Goal: Use online tool/utility: Utilize a website feature to perform a specific function

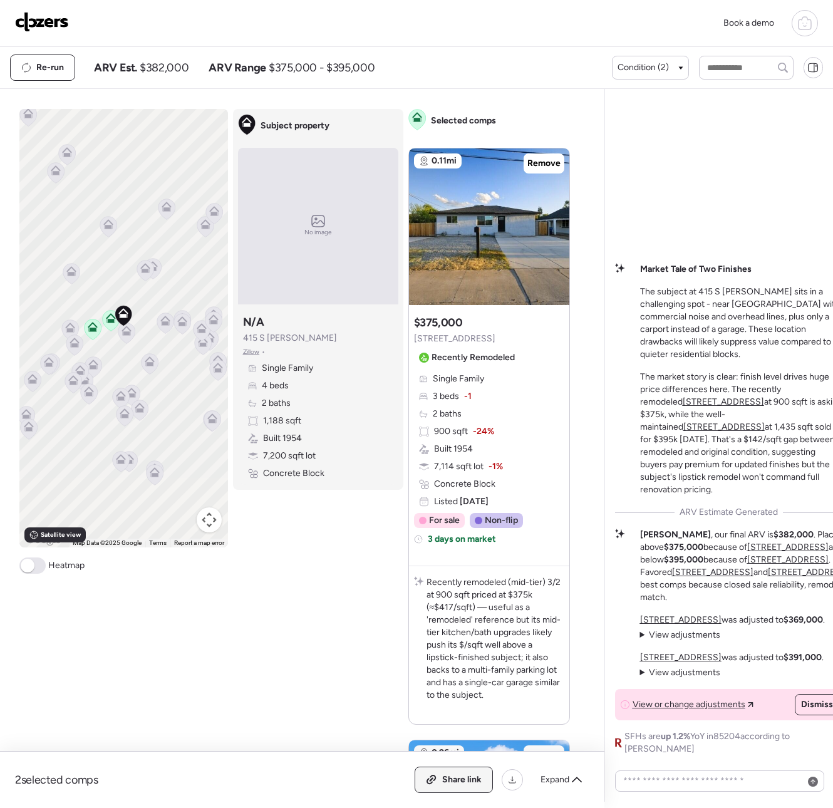
drag, startPoint x: 446, startPoint y: 764, endPoint x: 440, endPoint y: 778, distance: 15.5
click at [446, 764] on div "2 selected comps All (2) ARV (2) As-is (0) Share link Expand" at bounding box center [302, 779] width 604 height 56
click at [441, 779] on div "Share link" at bounding box center [453, 779] width 77 height 25
click at [59, 24] on img at bounding box center [42, 22] width 54 height 20
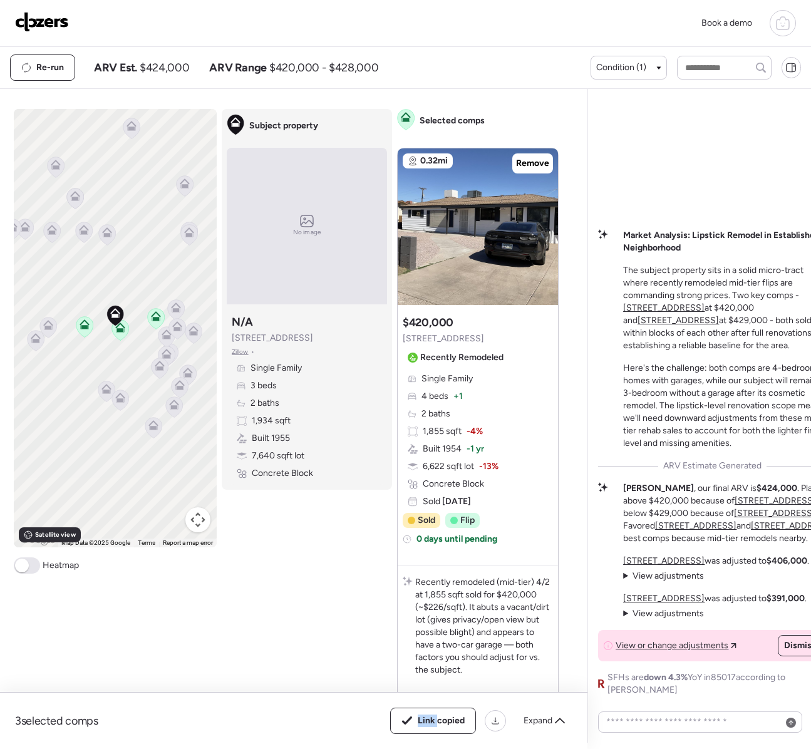
click at [68, 21] on img at bounding box center [42, 22] width 54 height 20
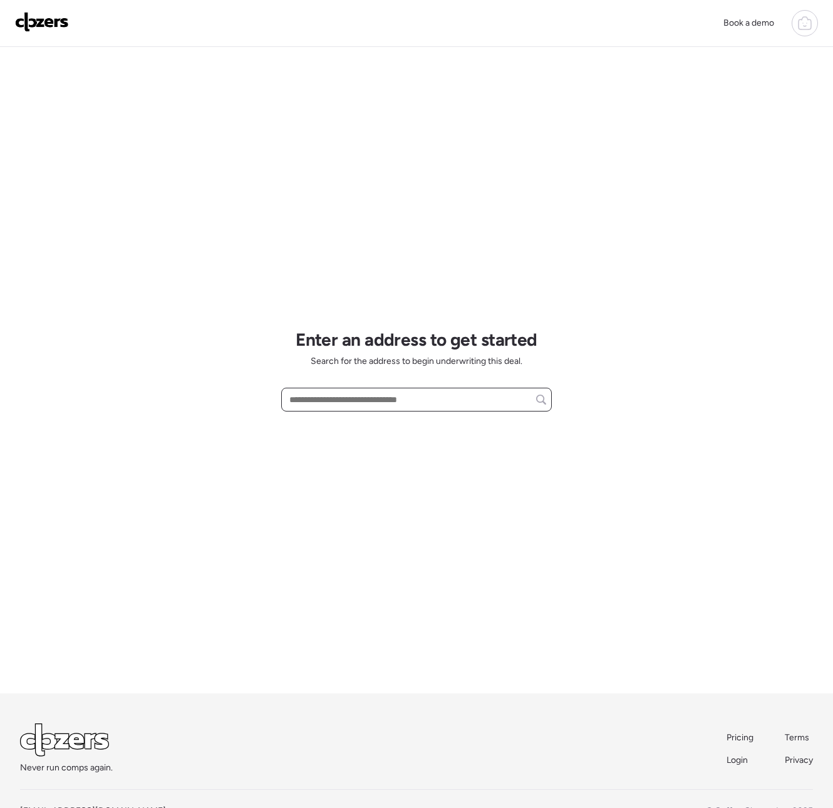
paste input "**********"
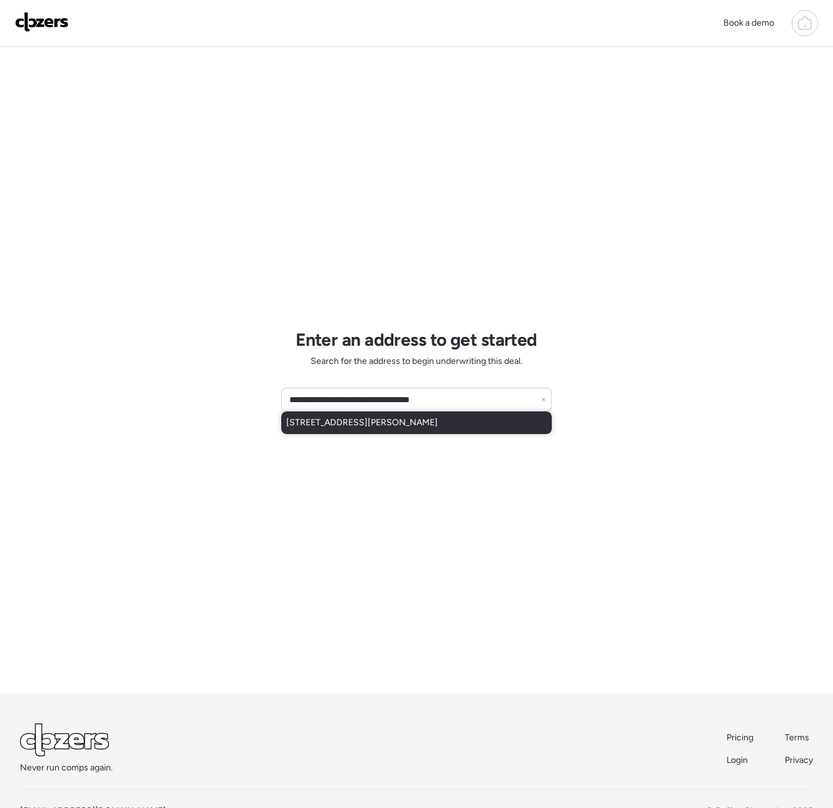
click at [369, 431] on div "[STREET_ADDRESS][PERSON_NAME]" at bounding box center [416, 422] width 270 height 23
type input "**********"
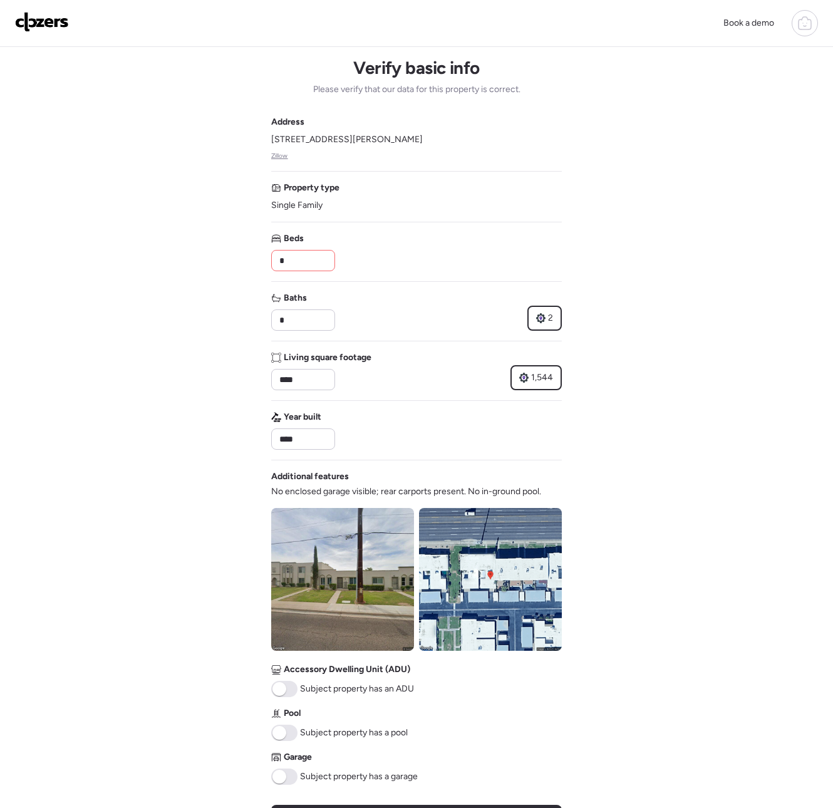
click at [299, 262] on input "*" at bounding box center [303, 261] width 53 height 18
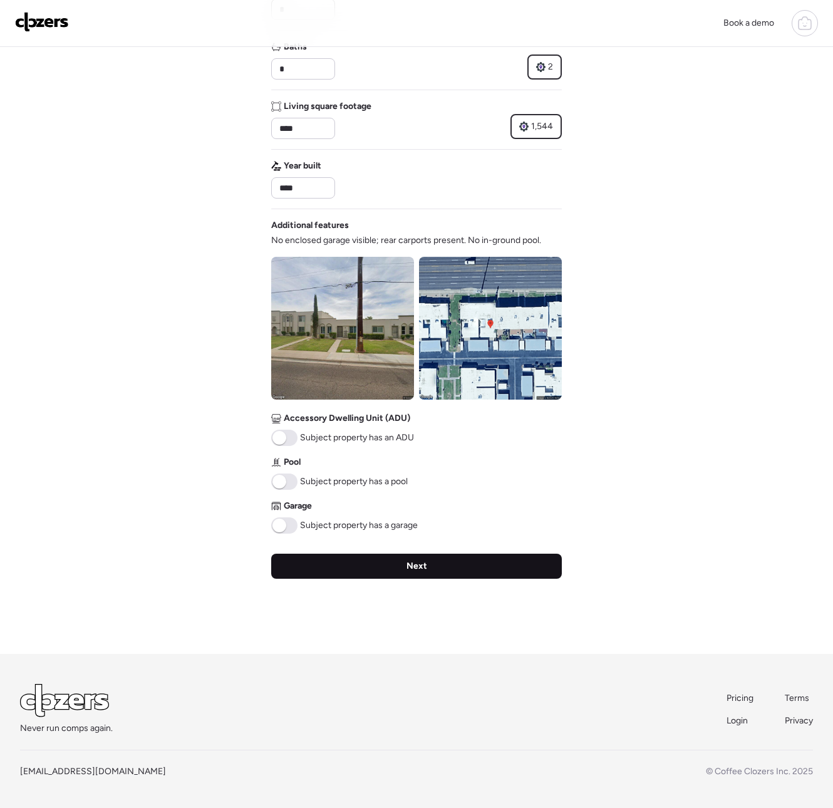
type input "*"
click at [331, 565] on div "Next" at bounding box center [416, 565] width 290 height 25
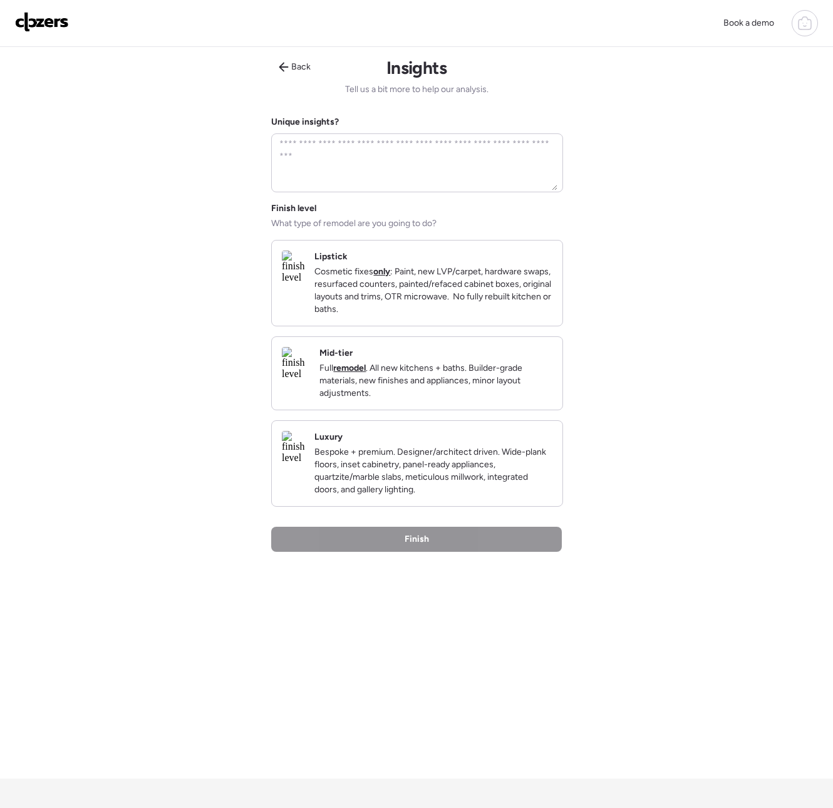
click at [394, 300] on p "Cosmetic fixes only : Paint, new LVP/carpet, hardware swaps, resurfaced counter…" at bounding box center [433, 290] width 238 height 50
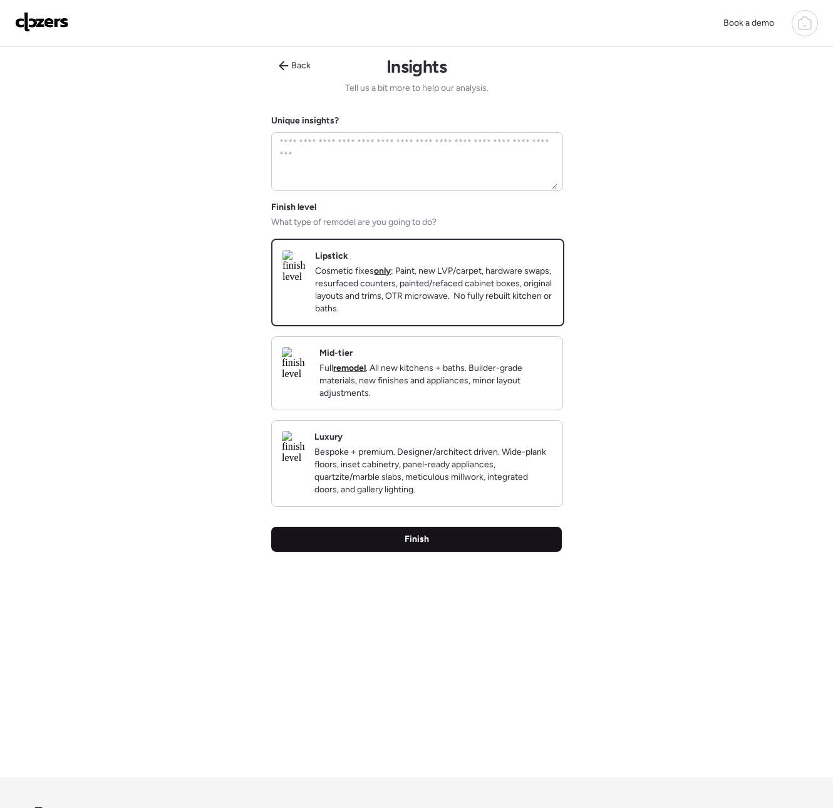
drag, startPoint x: 379, startPoint y: 554, endPoint x: 381, endPoint y: 547, distance: 7.0
click at [379, 552] on div "Finish" at bounding box center [416, 539] width 290 height 25
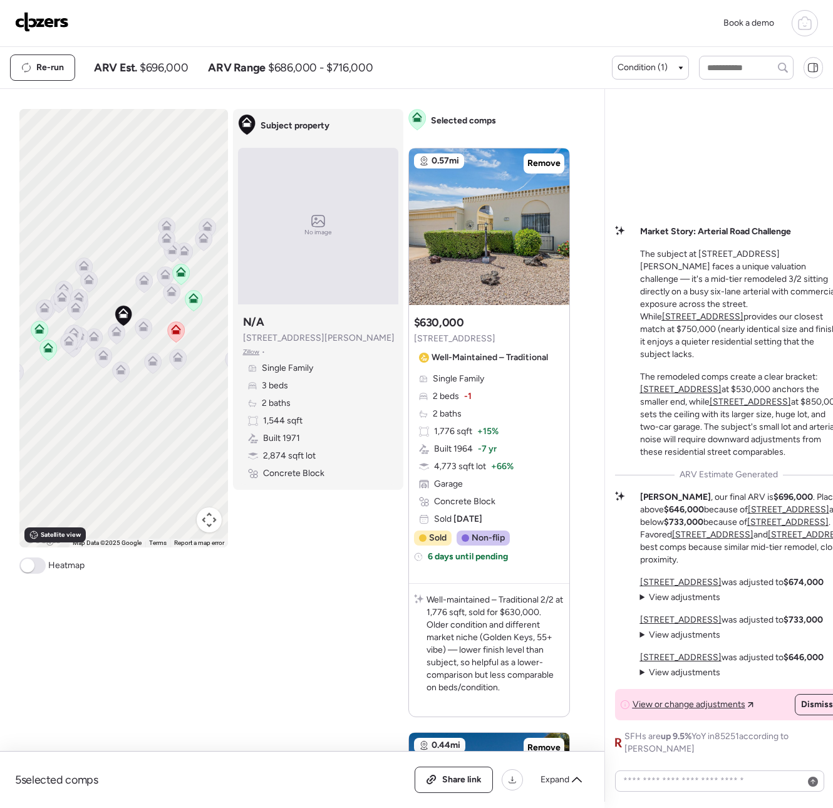
click at [21, 21] on img at bounding box center [42, 22] width 54 height 20
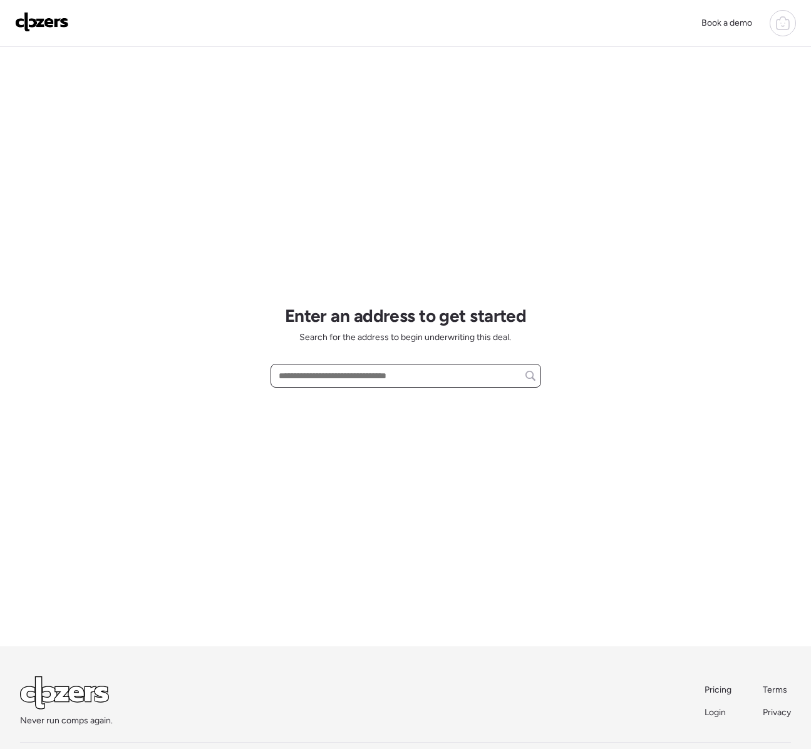
click at [377, 373] on input "text" at bounding box center [405, 376] width 259 height 18
paste input "**********"
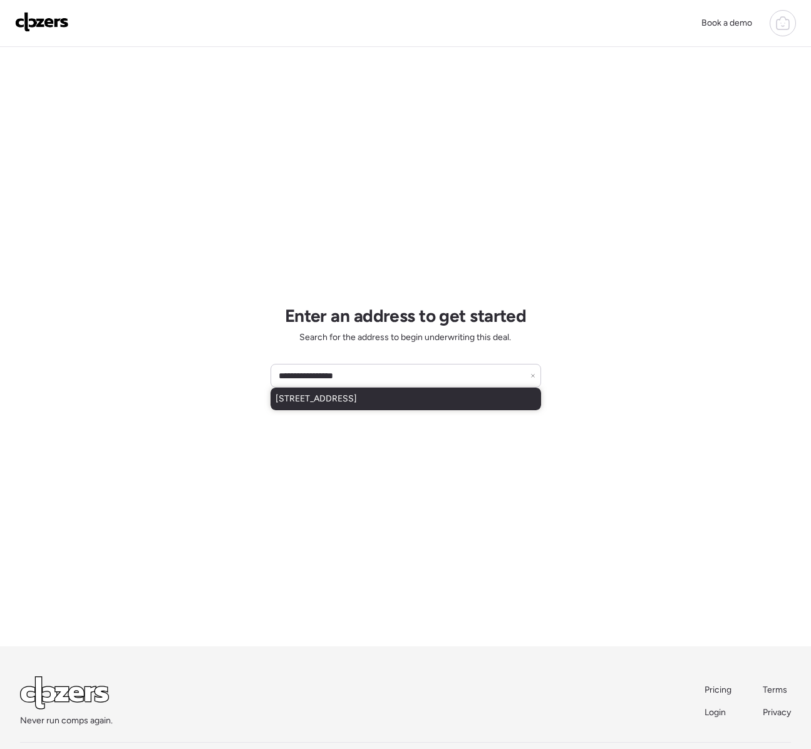
click at [347, 403] on span "1471 E Trellis Pl, San Tan Valley, AZ, 85140" at bounding box center [315, 399] width 81 height 13
type input "**********"
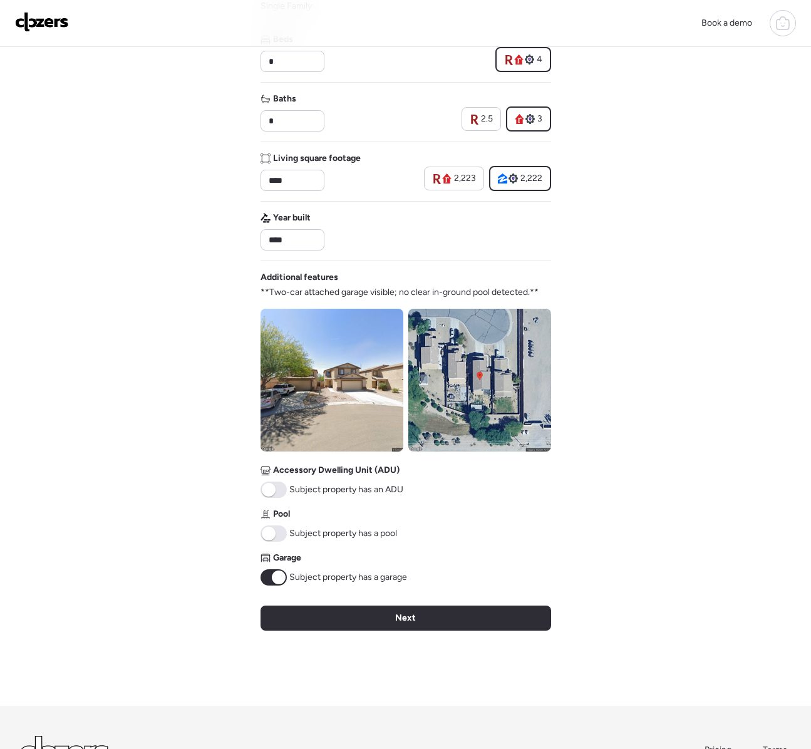
click at [388, 617] on div "Next" at bounding box center [405, 617] width 290 height 25
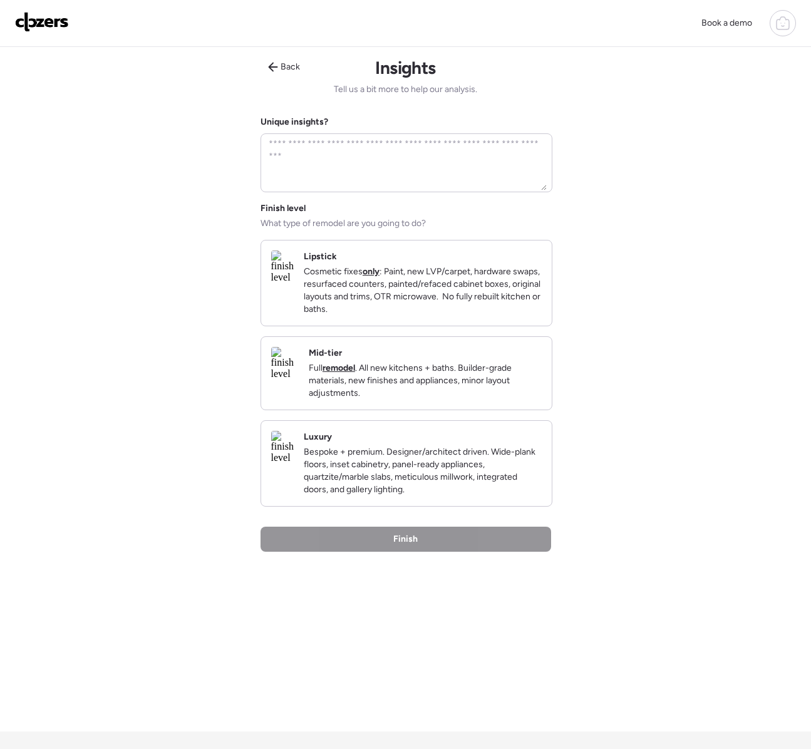
drag, startPoint x: 376, startPoint y: 292, endPoint x: 370, endPoint y: 310, distance: 18.4
click at [375, 292] on p "Cosmetic fixes only : Paint, new LVP/carpet, hardware swaps, resurfaced counter…" at bounding box center [423, 290] width 238 height 50
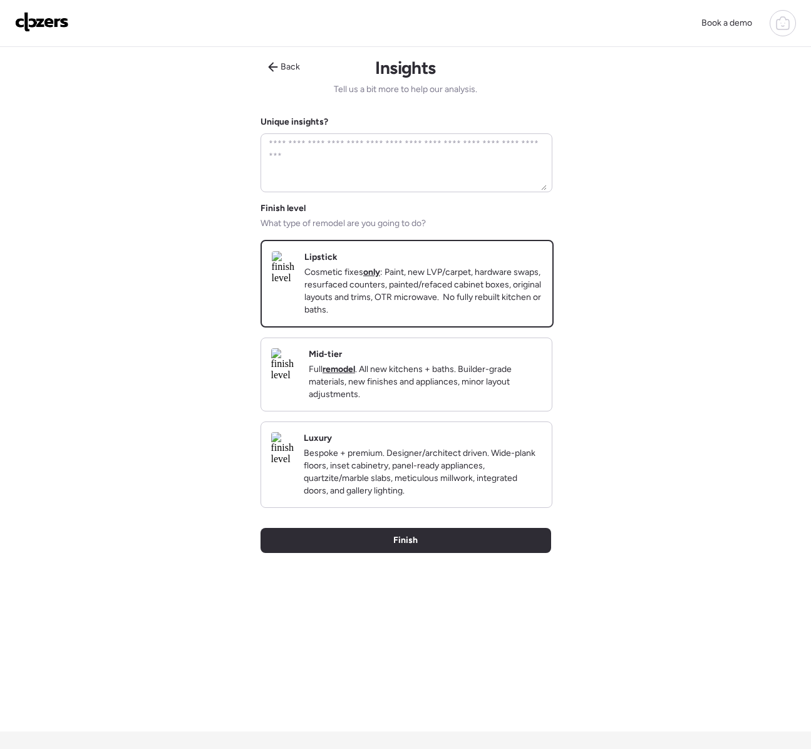
click at [396, 547] on span "Finish" at bounding box center [405, 540] width 24 height 13
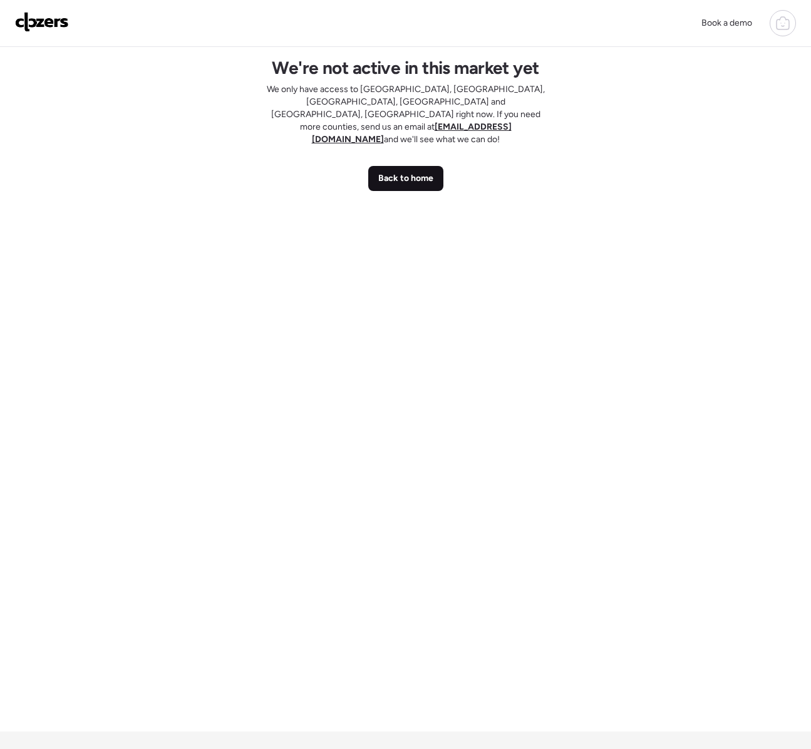
click at [415, 172] on span "Back to home" at bounding box center [405, 178] width 55 height 13
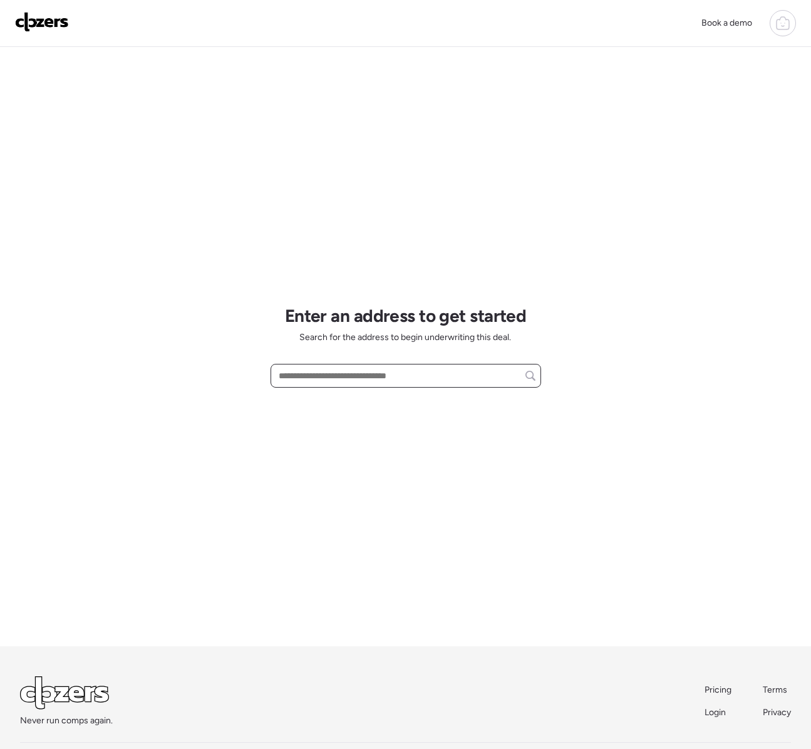
click at [350, 374] on input "text" at bounding box center [405, 376] width 259 height 18
paste input "**********"
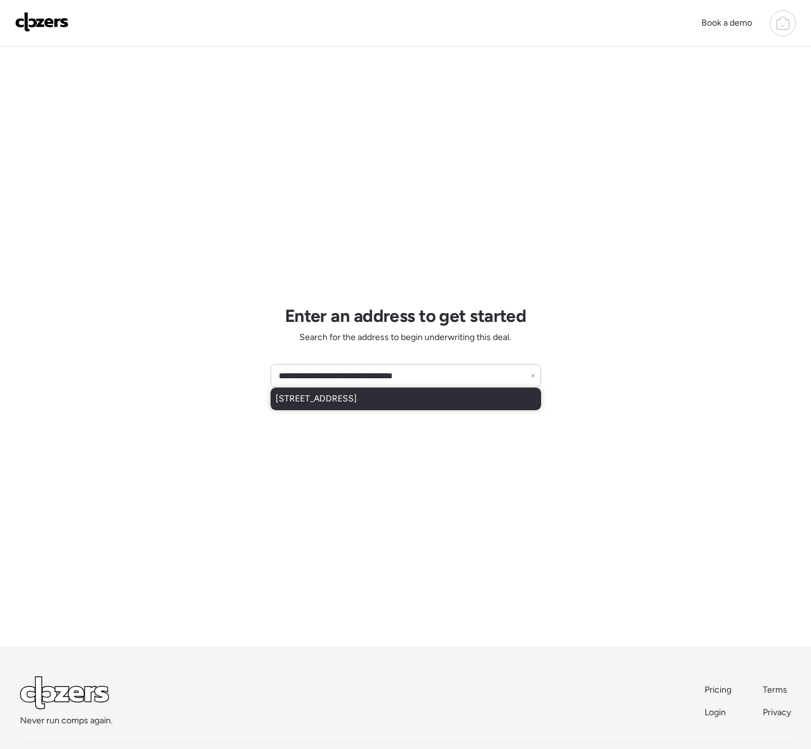
click at [316, 398] on span "324 W Harvard Ave, Gilbert, AZ, 85233" at bounding box center [315, 399] width 81 height 13
type input "**********"
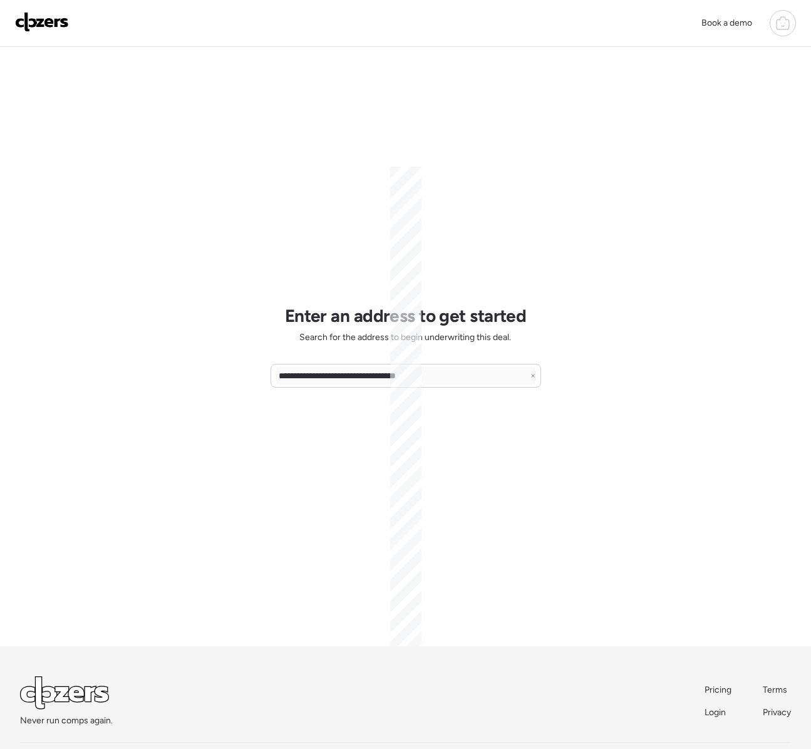
click at [316, 398] on div "**********" at bounding box center [405, 346] width 270 height 599
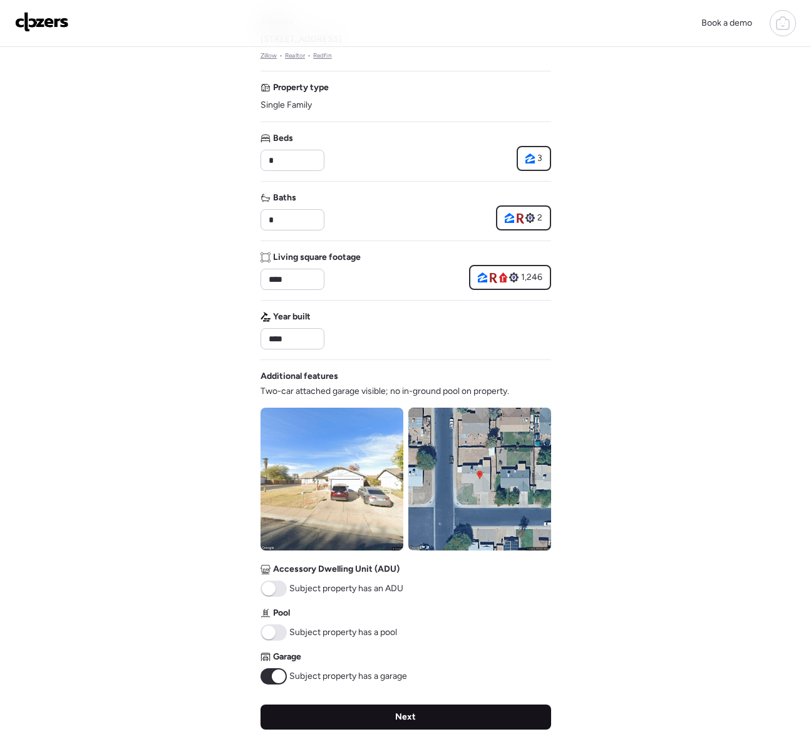
click at [455, 711] on div "Next" at bounding box center [405, 716] width 290 height 25
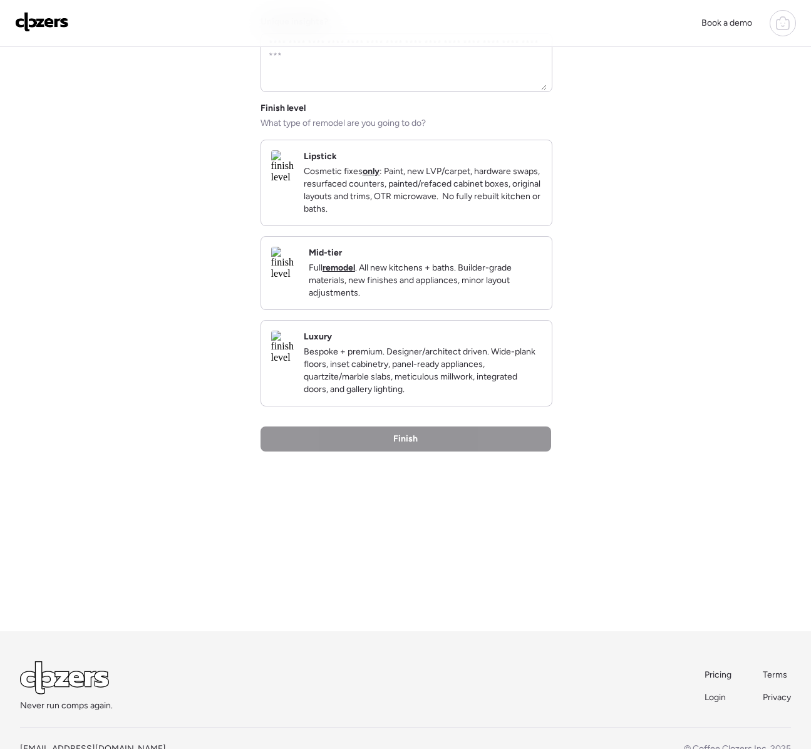
click at [455, 711] on div "Never run comps again. Pricing Terms Login Privacy" at bounding box center [405, 686] width 771 height 51
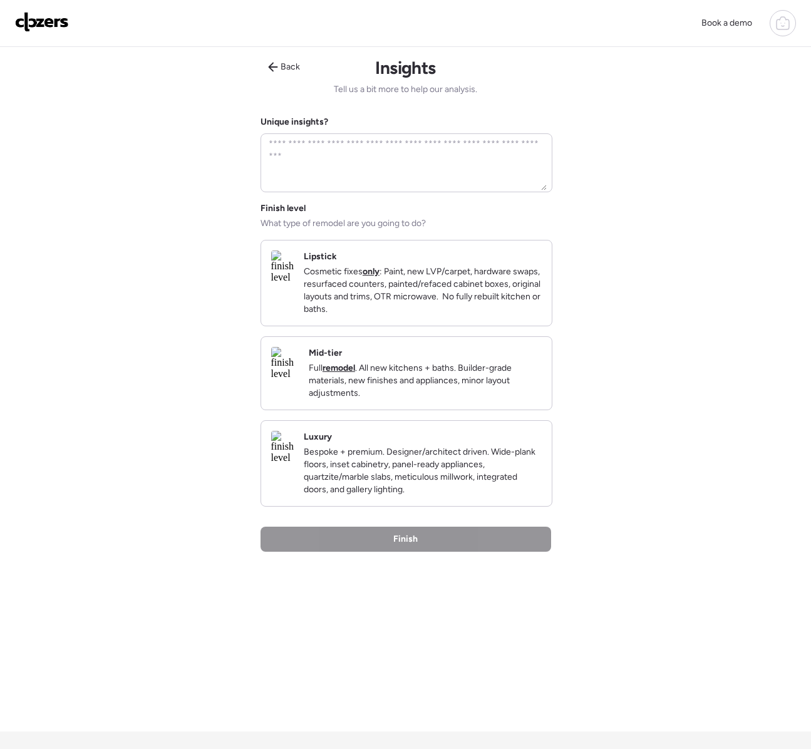
click at [419, 304] on p "Cosmetic fixes only : Paint, new LVP/carpet, hardware swaps, resurfaced counter…" at bounding box center [423, 290] width 238 height 50
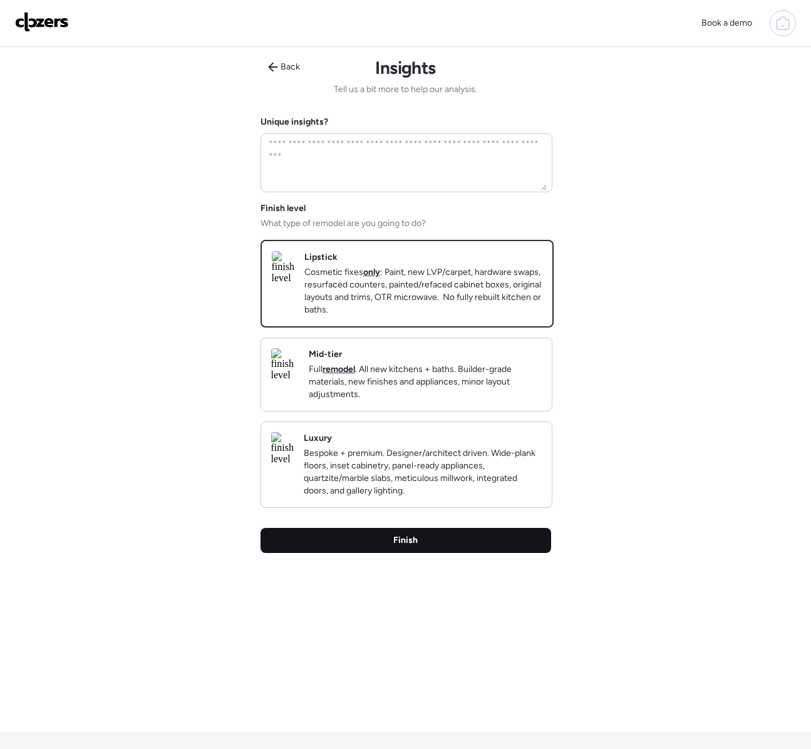
click at [434, 553] on div "Finish" at bounding box center [405, 540] width 290 height 25
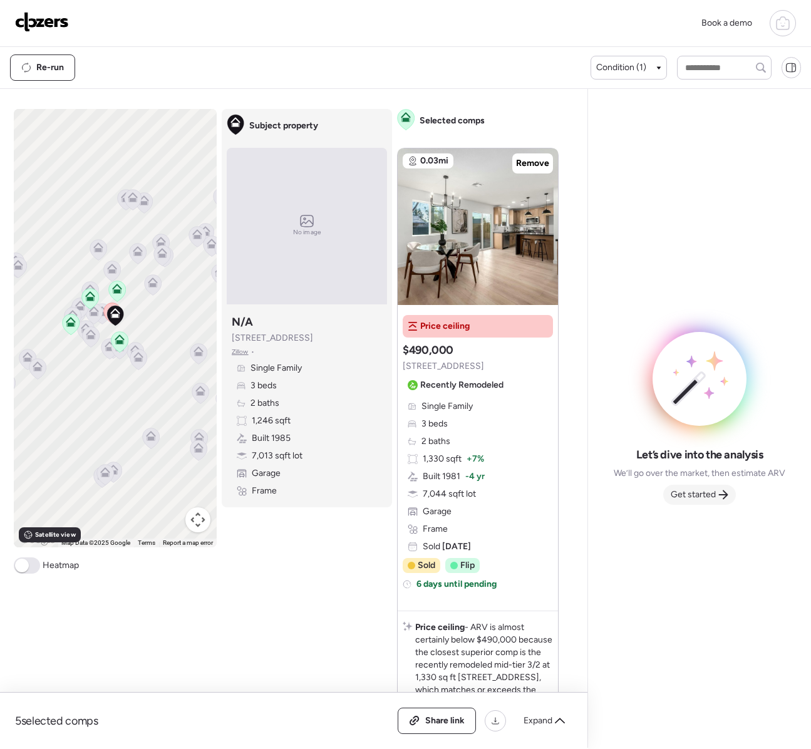
click at [712, 495] on span "Get started" at bounding box center [693, 494] width 45 height 13
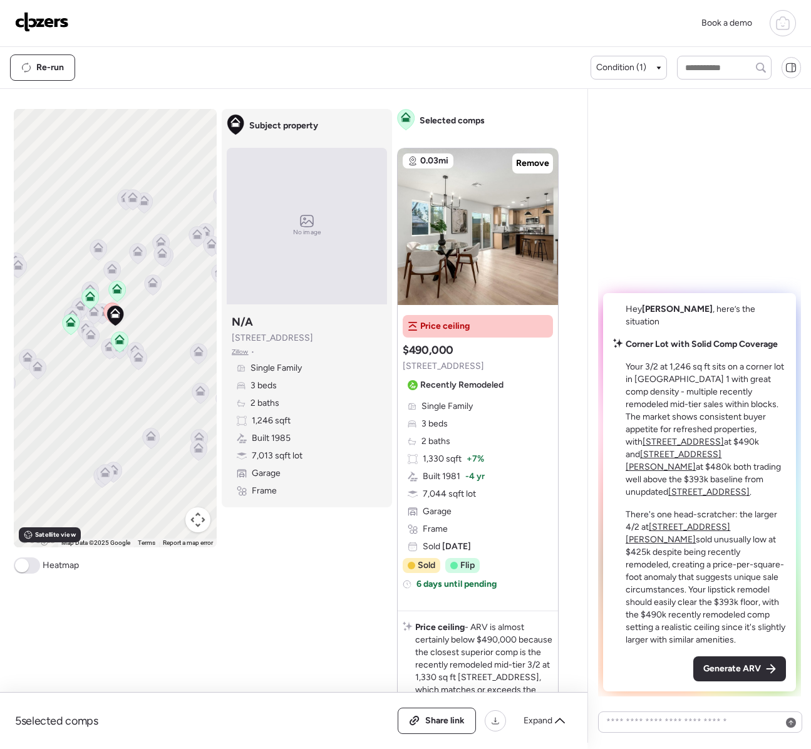
click at [582, 495] on div "Comps list To activate drag with keyboard, press Alt + Enter. Once in keyboard …" at bounding box center [291, 416] width 582 height 654
click at [708, 660] on div "Generate ARV" at bounding box center [739, 668] width 93 height 25
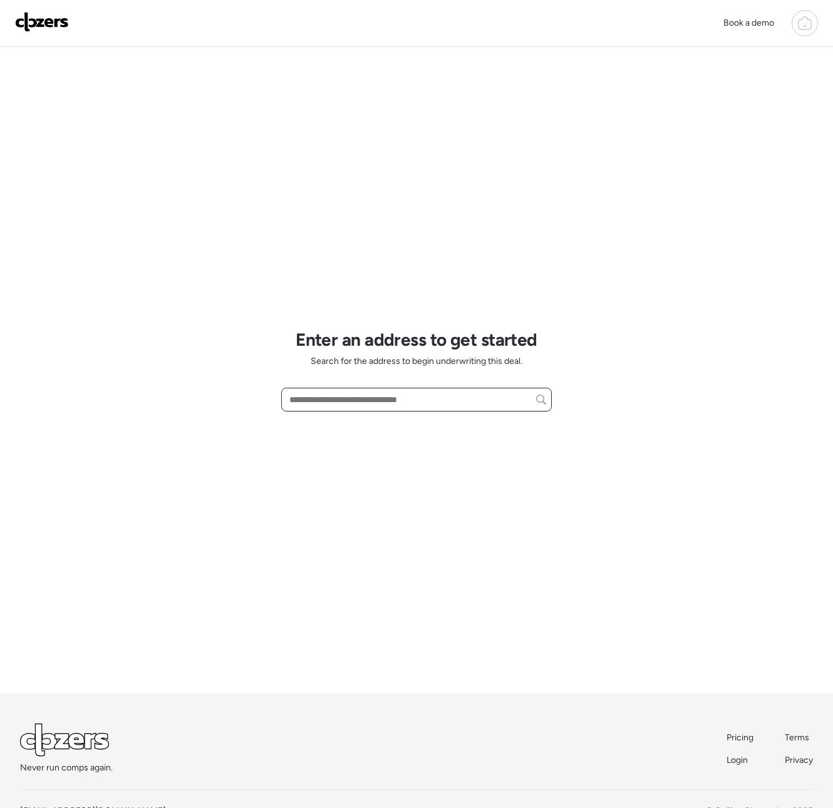
click at [354, 401] on input "text" at bounding box center [416, 400] width 259 height 18
paste input "**********"
click at [367, 432] on div "1805 E Mia Ln, Gilbert, AZ, 85298" at bounding box center [416, 422] width 270 height 23
type input "**********"
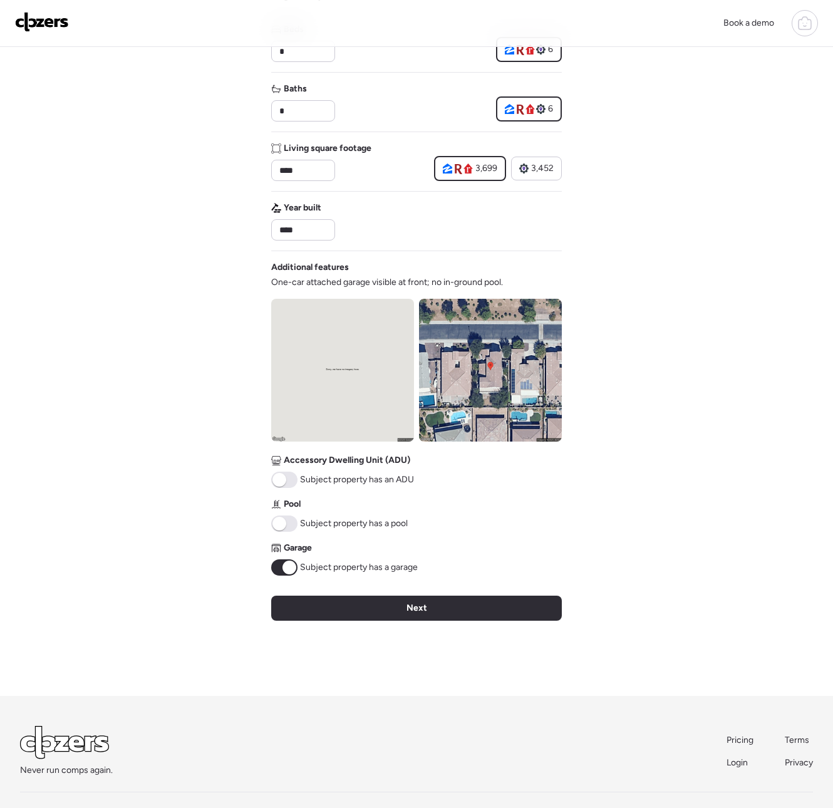
scroll to position [251, 0]
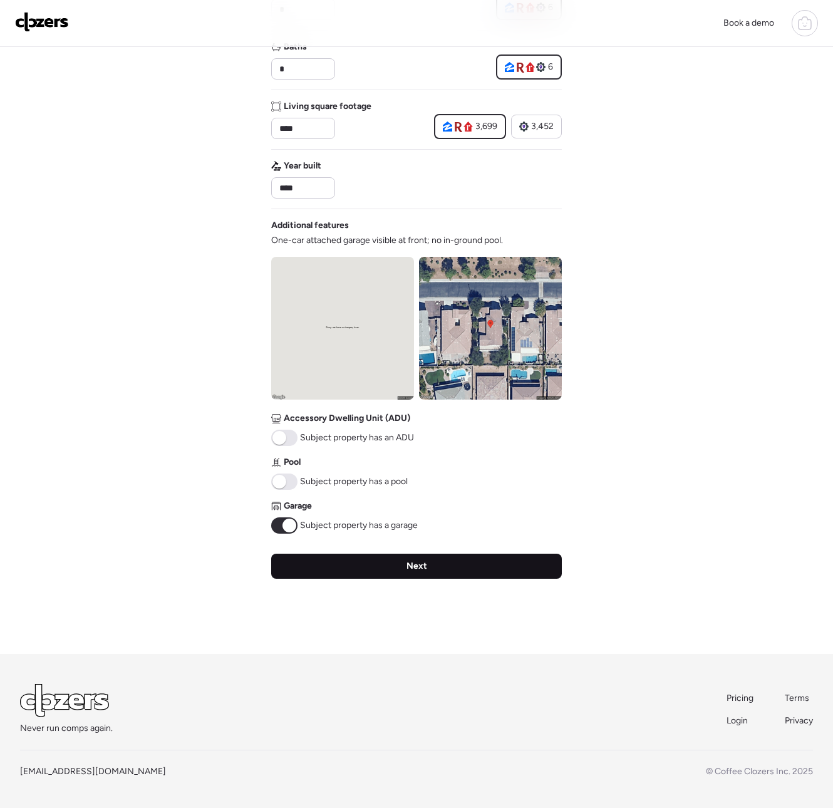
click at [345, 559] on div "Next" at bounding box center [416, 565] width 290 height 25
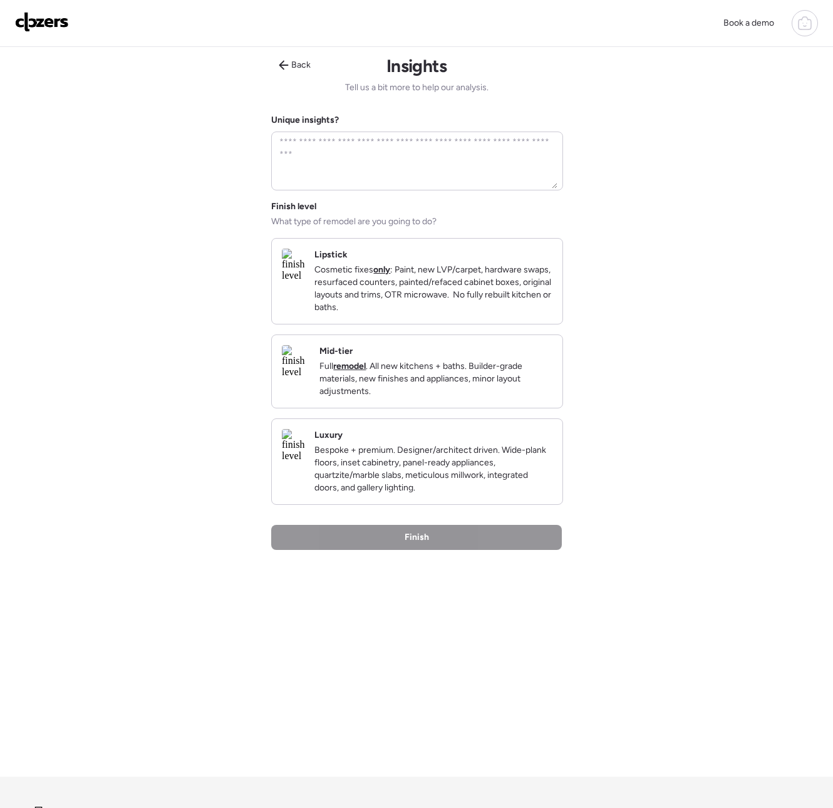
scroll to position [0, 0]
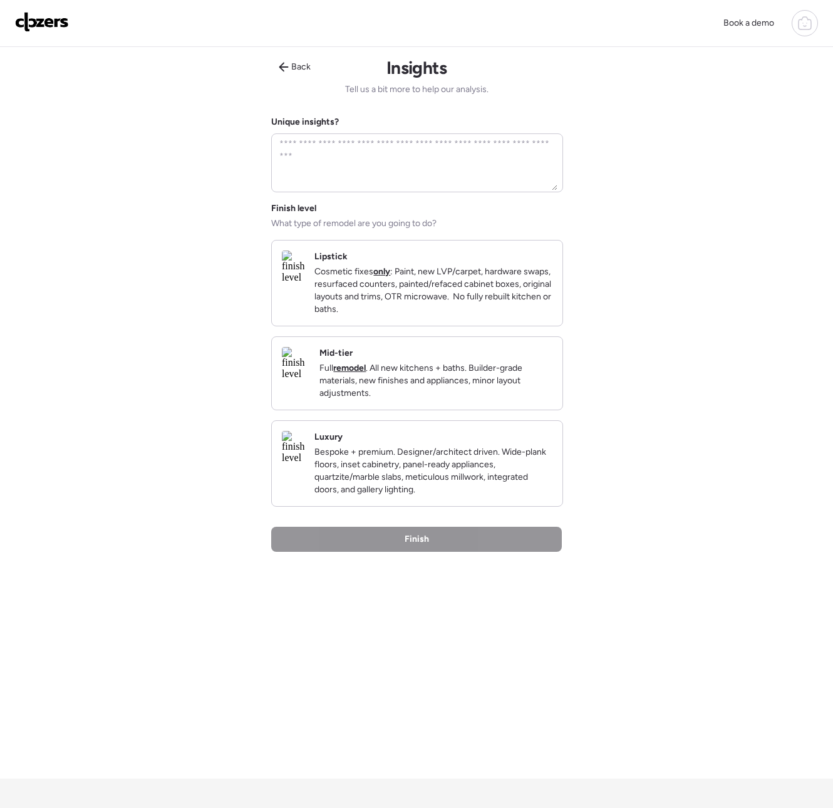
click at [371, 267] on p "Cosmetic fixes only : Paint, new LVP/carpet, hardware swaps, resurfaced counter…" at bounding box center [433, 290] width 238 height 50
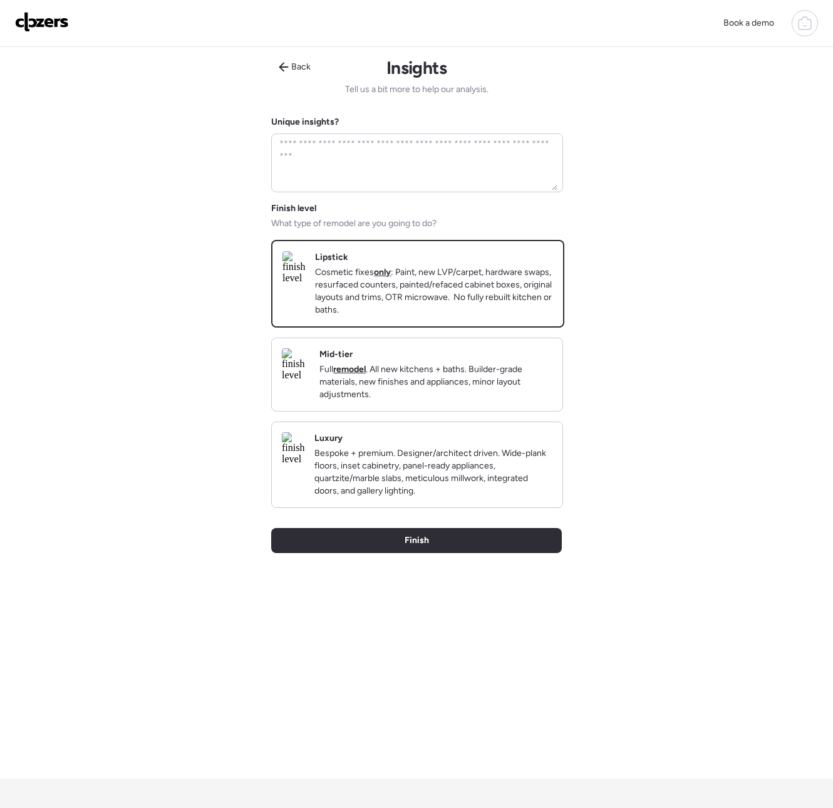
drag, startPoint x: 381, startPoint y: 554, endPoint x: 381, endPoint y: 547, distance: 6.9
click at [381, 553] on div "Finish" at bounding box center [416, 540] width 290 height 25
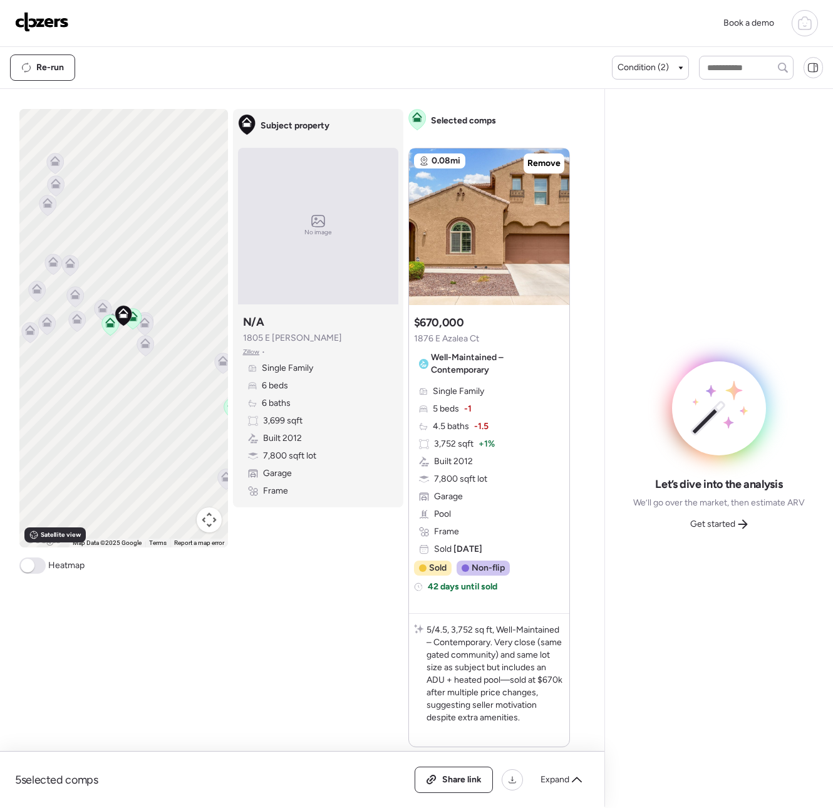
click at [731, 525] on span "Get started" at bounding box center [712, 524] width 45 height 13
click at [599, 525] on div "Comps list To activate drag with keyboard, press Alt + Enter. Once in keyboard …" at bounding box center [299, 445] width 599 height 712
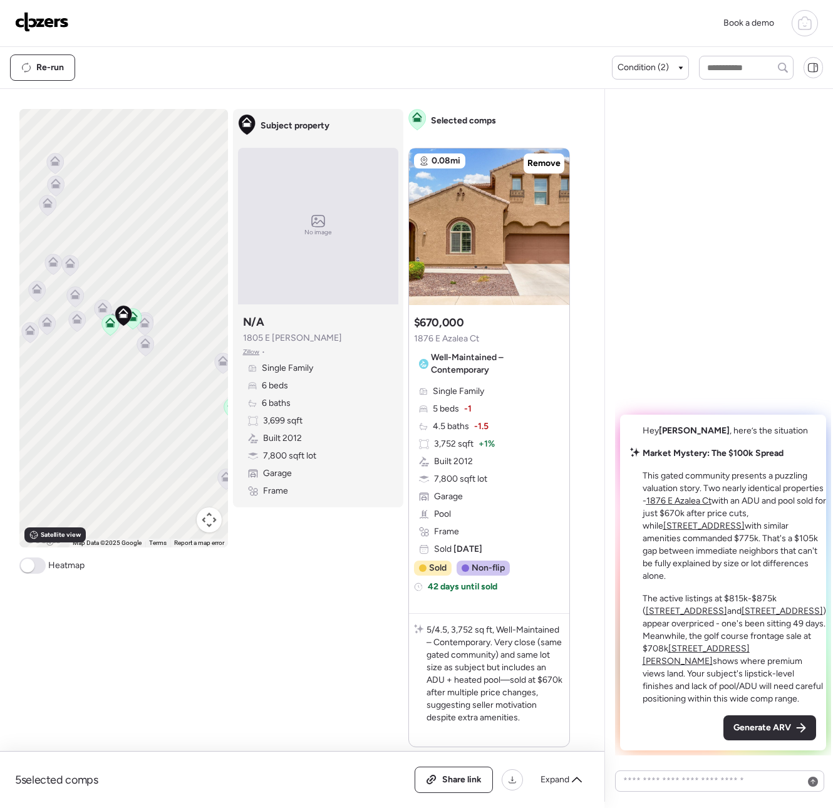
drag, startPoint x: 731, startPoint y: 719, endPoint x: 682, endPoint y: 704, distance: 51.3
click at [731, 719] on div "Generate ARV" at bounding box center [769, 727] width 93 height 25
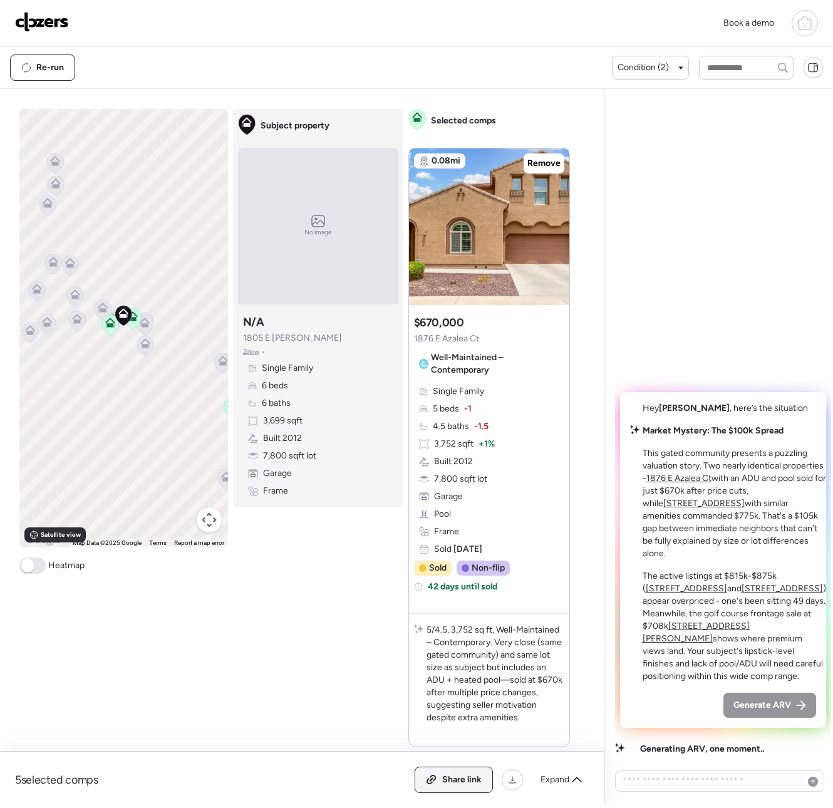
drag, startPoint x: 450, startPoint y: 773, endPoint x: 416, endPoint y: 773, distance: 33.8
click at [449, 773] on span "Share link" at bounding box center [461, 779] width 39 height 13
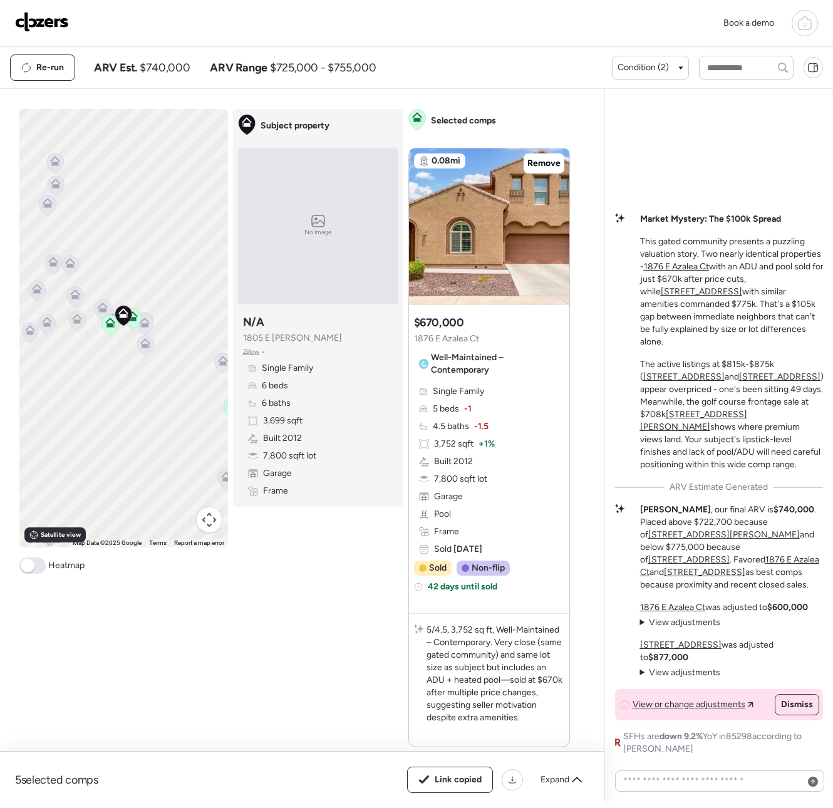
click at [53, 24] on img at bounding box center [42, 22] width 54 height 20
